Goal: Task Accomplishment & Management: Use online tool/utility

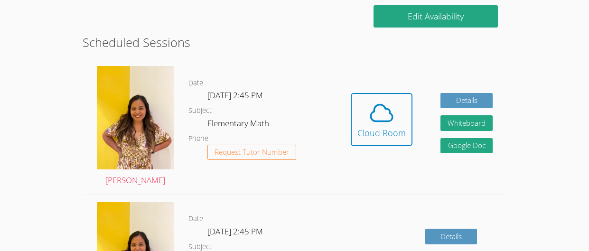
scroll to position [254, 0]
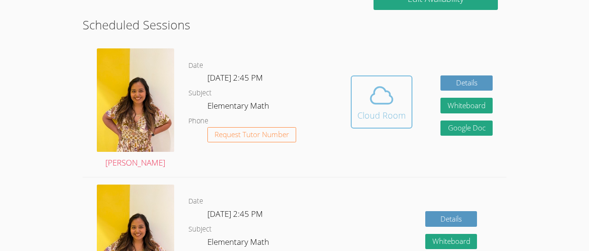
click at [372, 120] on div "Cloud Room" at bounding box center [381, 115] width 48 height 13
click at [351, 97] on button "Cloud Room" at bounding box center [381, 101] width 62 height 53
click at [398, 118] on div "Cloud Room" at bounding box center [381, 115] width 48 height 13
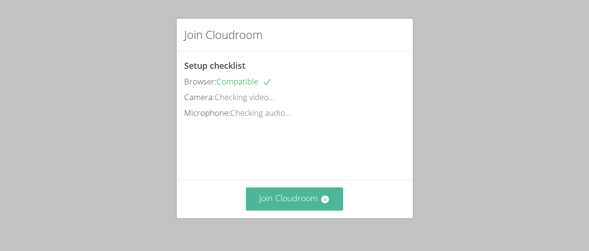
click at [328, 203] on icon at bounding box center [324, 198] width 9 height 9
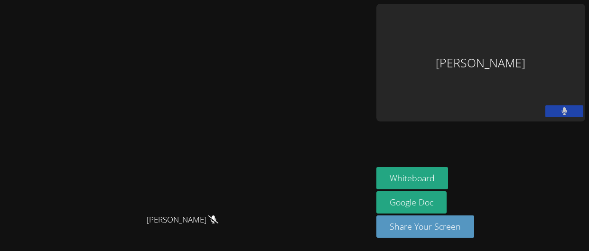
click at [568, 105] on button at bounding box center [564, 111] width 38 height 12
click at [562, 107] on icon at bounding box center [564, 111] width 10 height 8
click at [528, 62] on aside "Victor Cubas Whiteboard Google Doc Share Your Screen" at bounding box center [480, 125] width 216 height 251
click at [526, 51] on div "Victor Cubas" at bounding box center [480, 63] width 209 height 118
click at [482, 43] on div "Victor Cubas" at bounding box center [480, 63] width 209 height 118
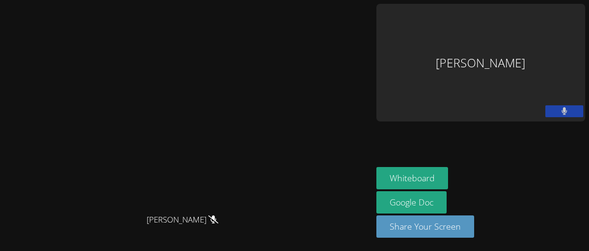
click at [517, 41] on div "[PERSON_NAME]" at bounding box center [480, 63] width 209 height 118
click at [507, 28] on div "[PERSON_NAME]" at bounding box center [480, 63] width 209 height 118
click at [517, 39] on div "[PERSON_NAME]" at bounding box center [480, 63] width 209 height 118
click at [561, 107] on icon at bounding box center [564, 111] width 6 height 8
click at [559, 107] on icon at bounding box center [564, 111] width 10 height 8
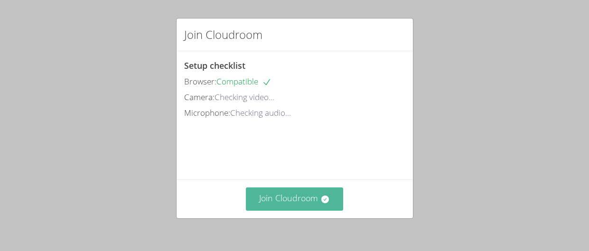
click at [325, 204] on button "Join Cloudroom" at bounding box center [294, 198] width 97 height 23
click at [277, 205] on button "Join Cloudroom" at bounding box center [294, 198] width 97 height 23
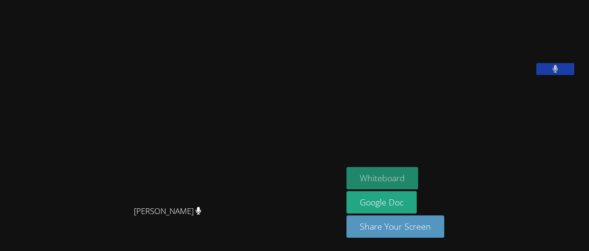
click at [400, 180] on button "Whiteboard" at bounding box center [382, 178] width 72 height 22
